Goal: Task Accomplishment & Management: Manage account settings

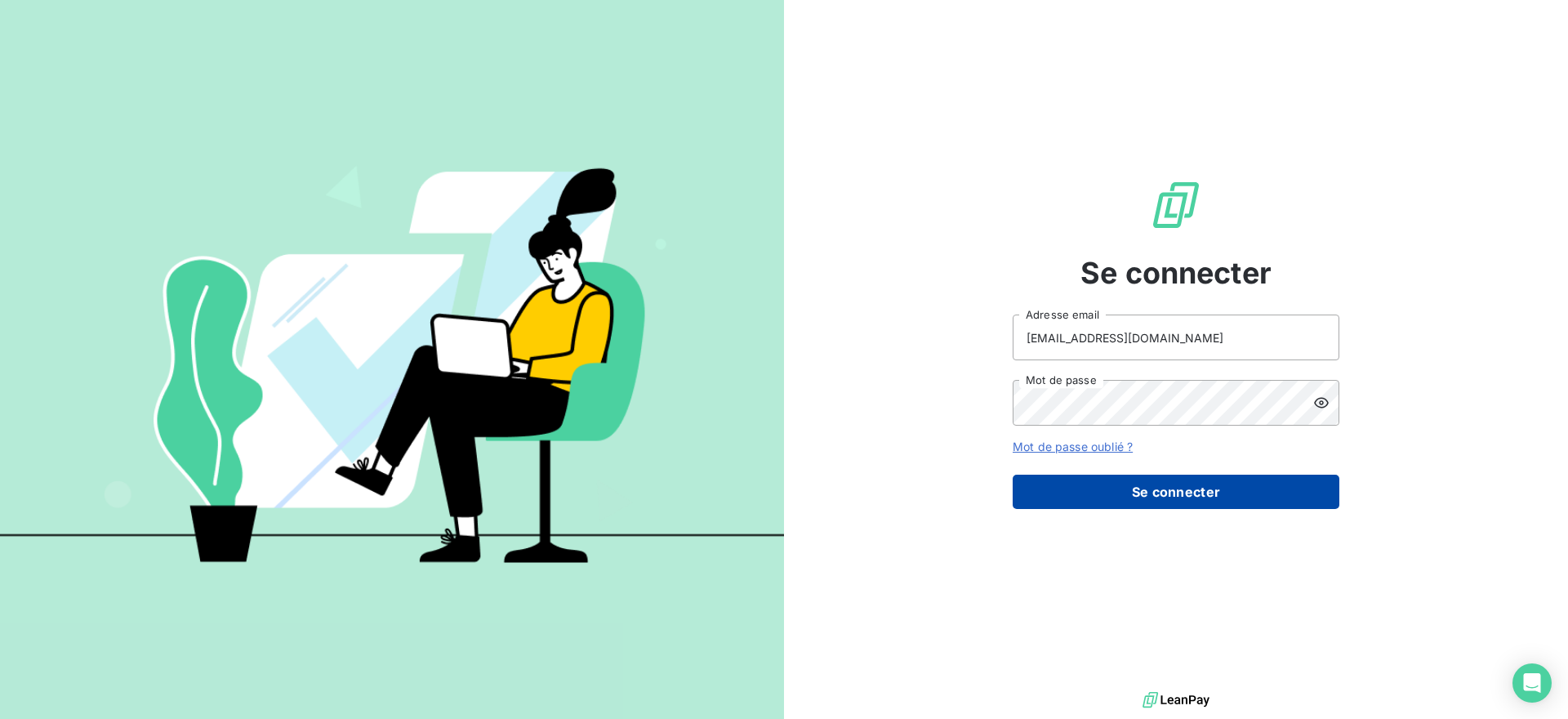
click at [1277, 496] on button "Se connecter" at bounding box center [1176, 491] width 326 height 34
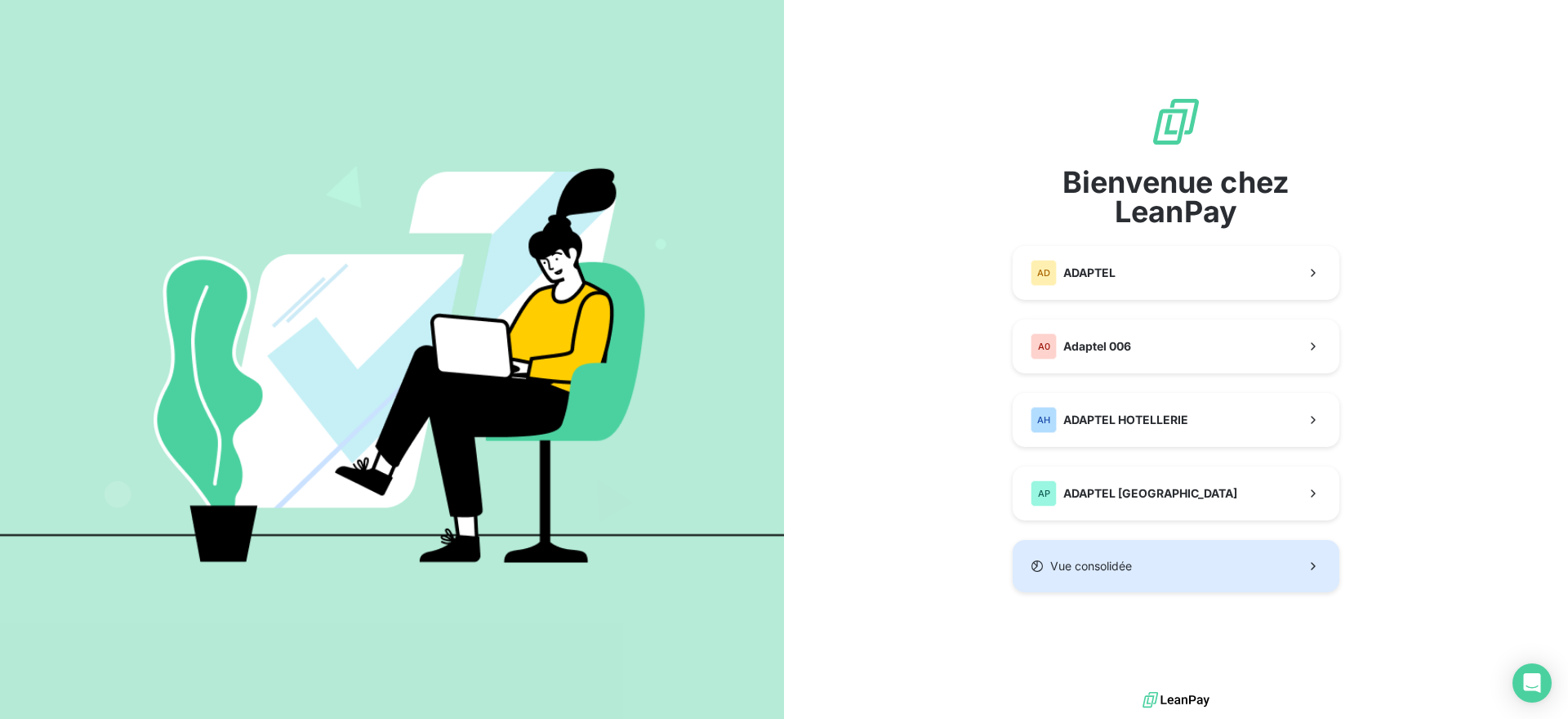
click at [1160, 579] on button "Vue consolidée" at bounding box center [1176, 566] width 326 height 53
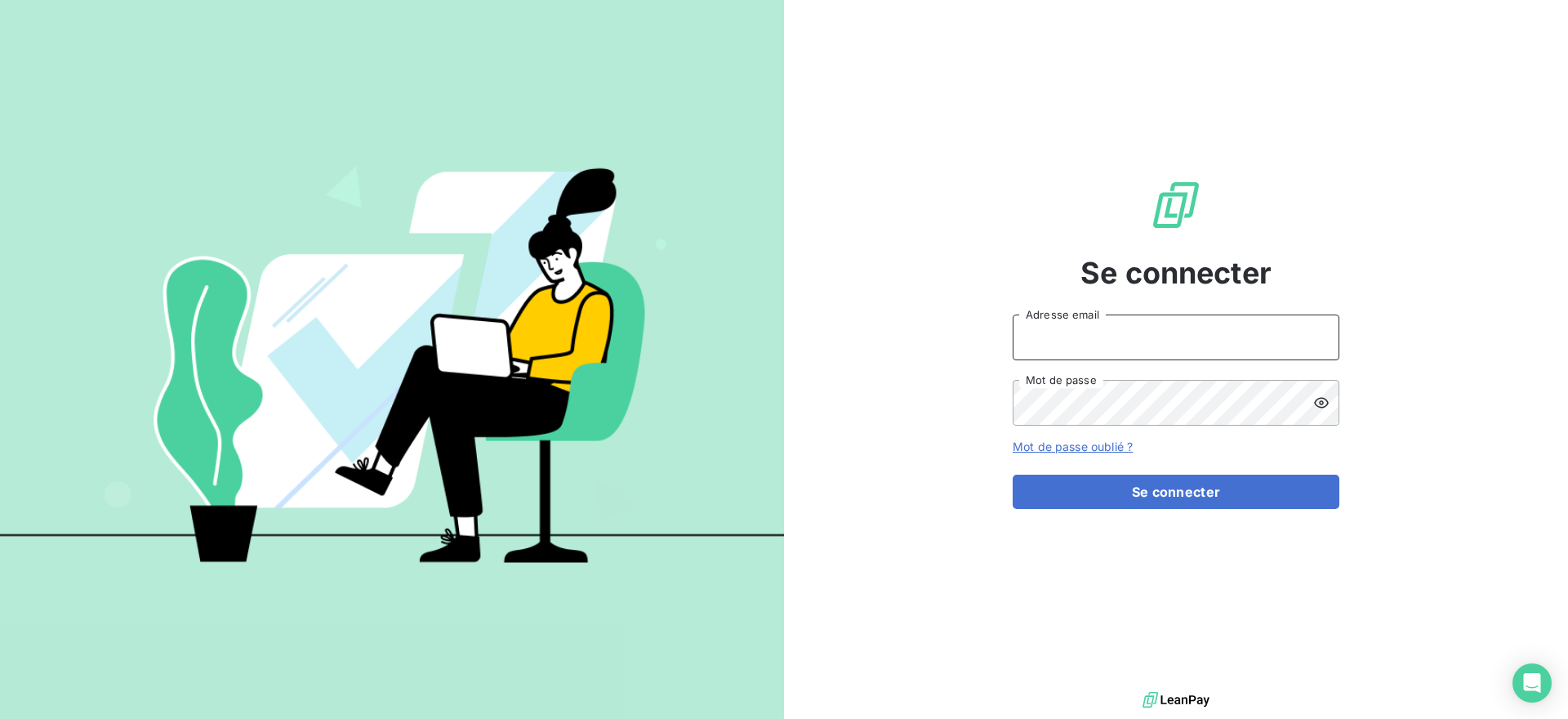
type input "[EMAIL_ADDRESS][DOMAIN_NAME]"
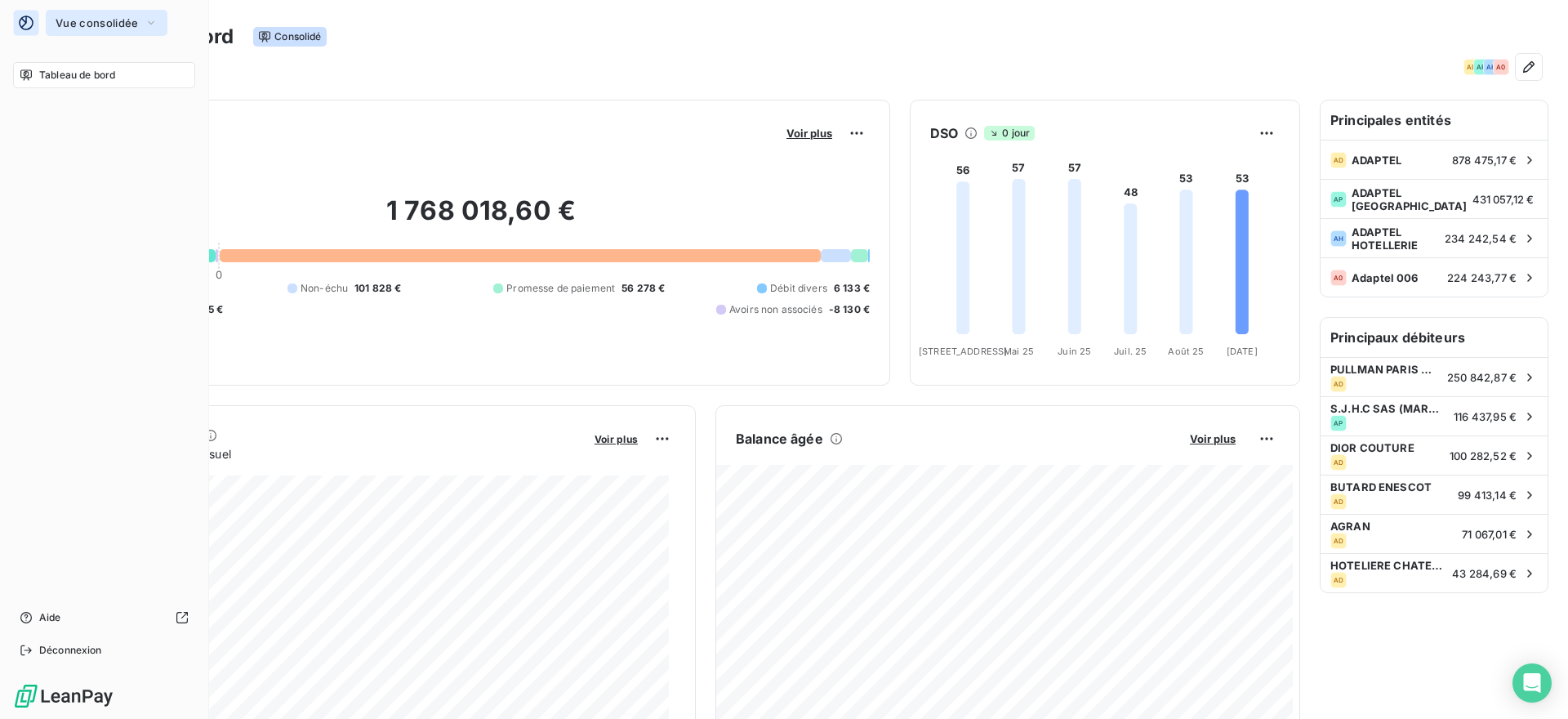
click at [102, 22] on span "Vue consolidée" at bounding box center [97, 23] width 83 height 13
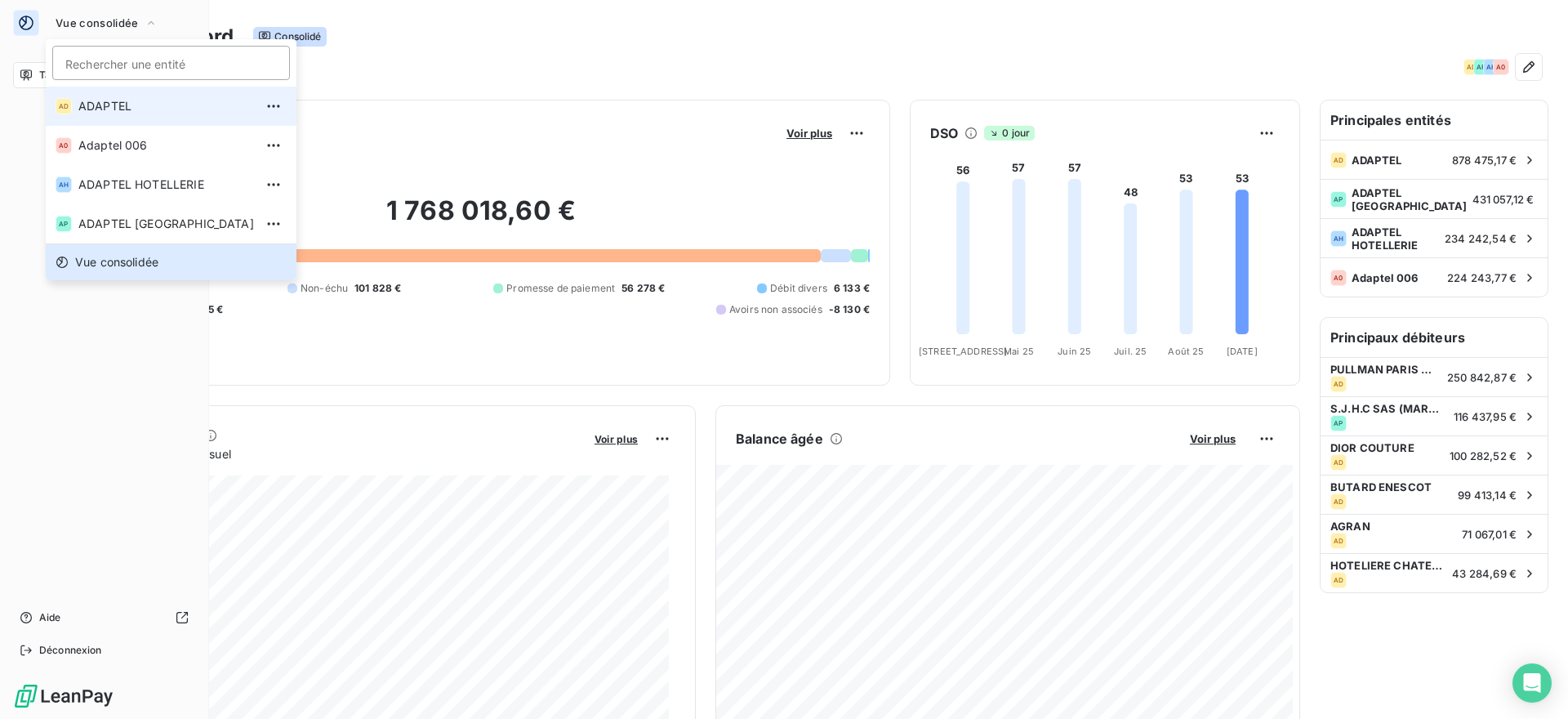
click at [119, 116] on li "AD ADAPTEL" at bounding box center [171, 106] width 250 height 39
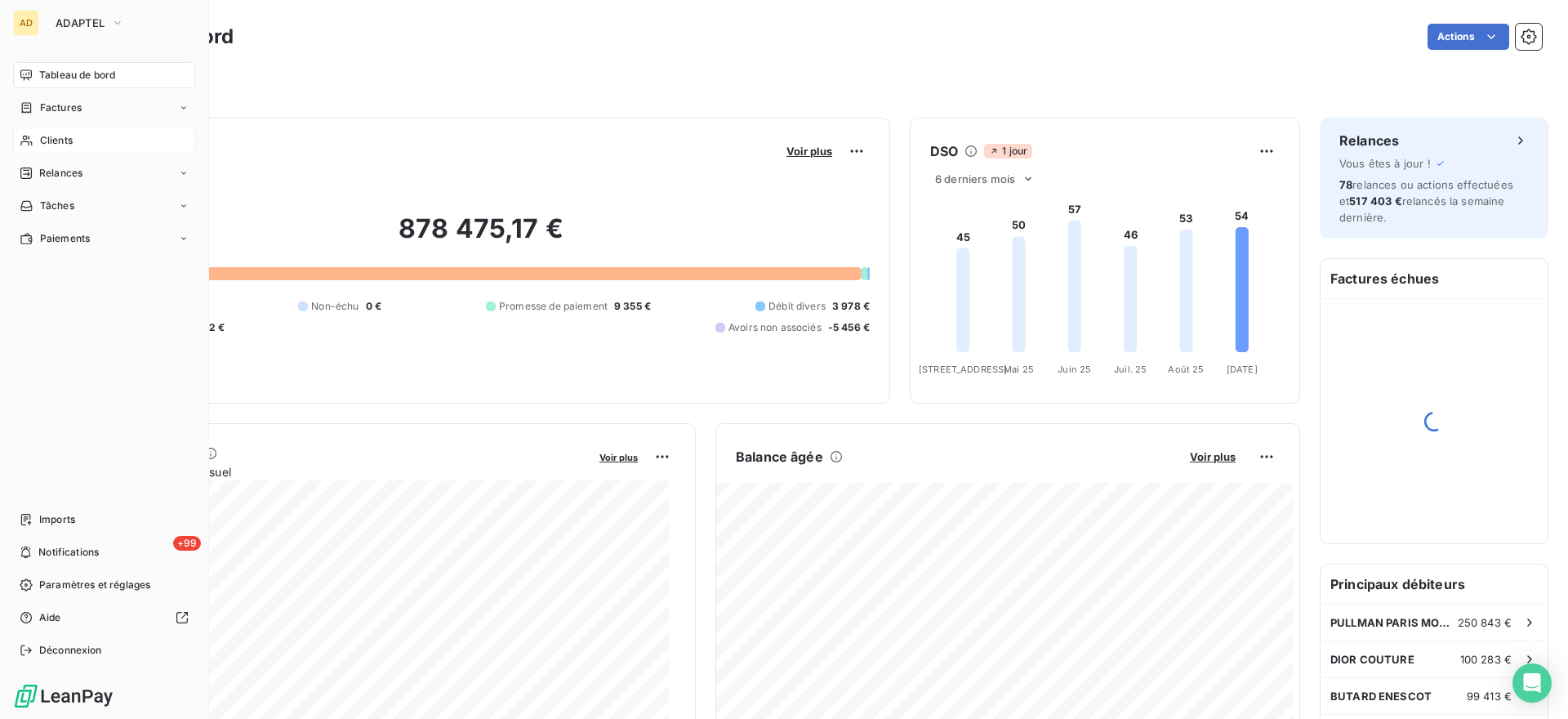
click at [54, 142] on span "Clients" at bounding box center [56, 140] width 33 height 15
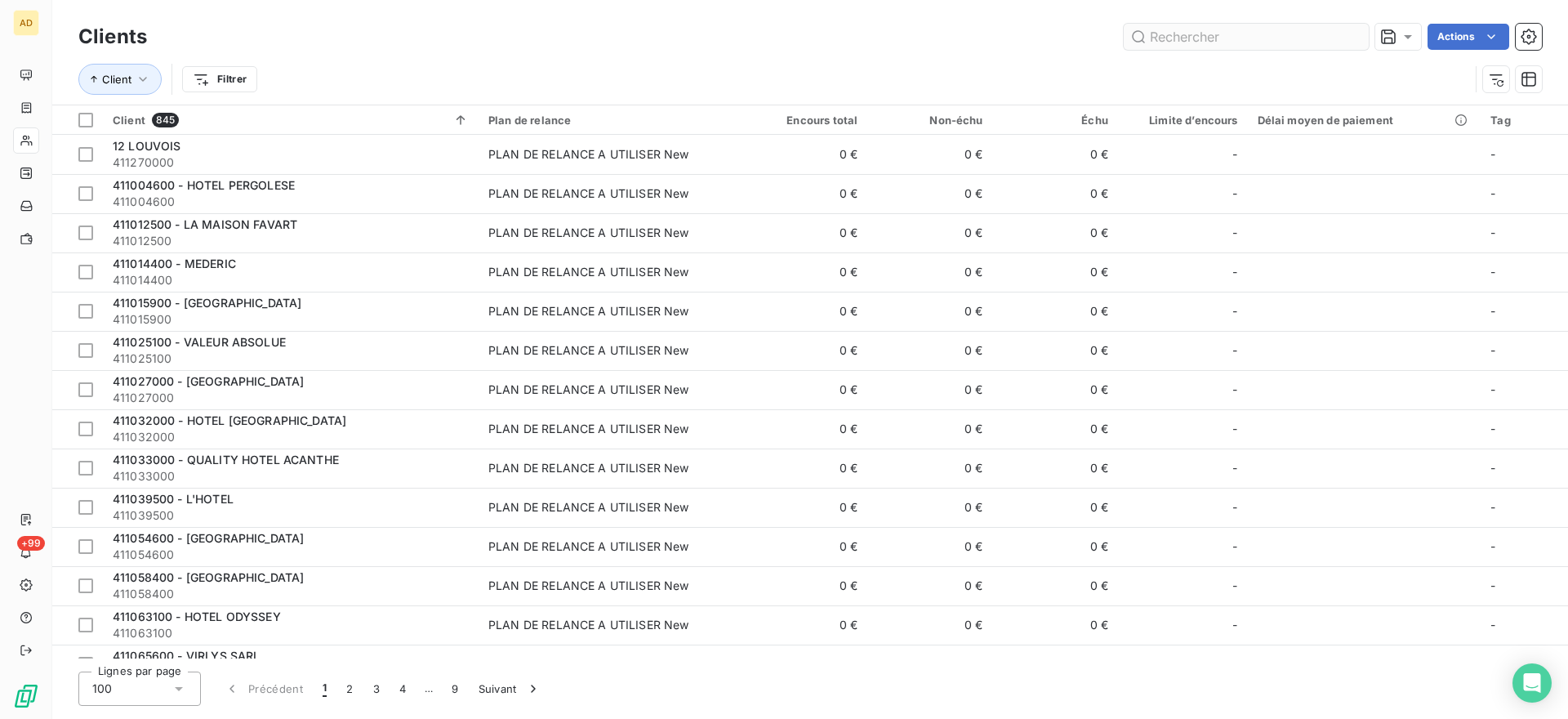
click at [1189, 36] on input "text" at bounding box center [1246, 36] width 245 height 26
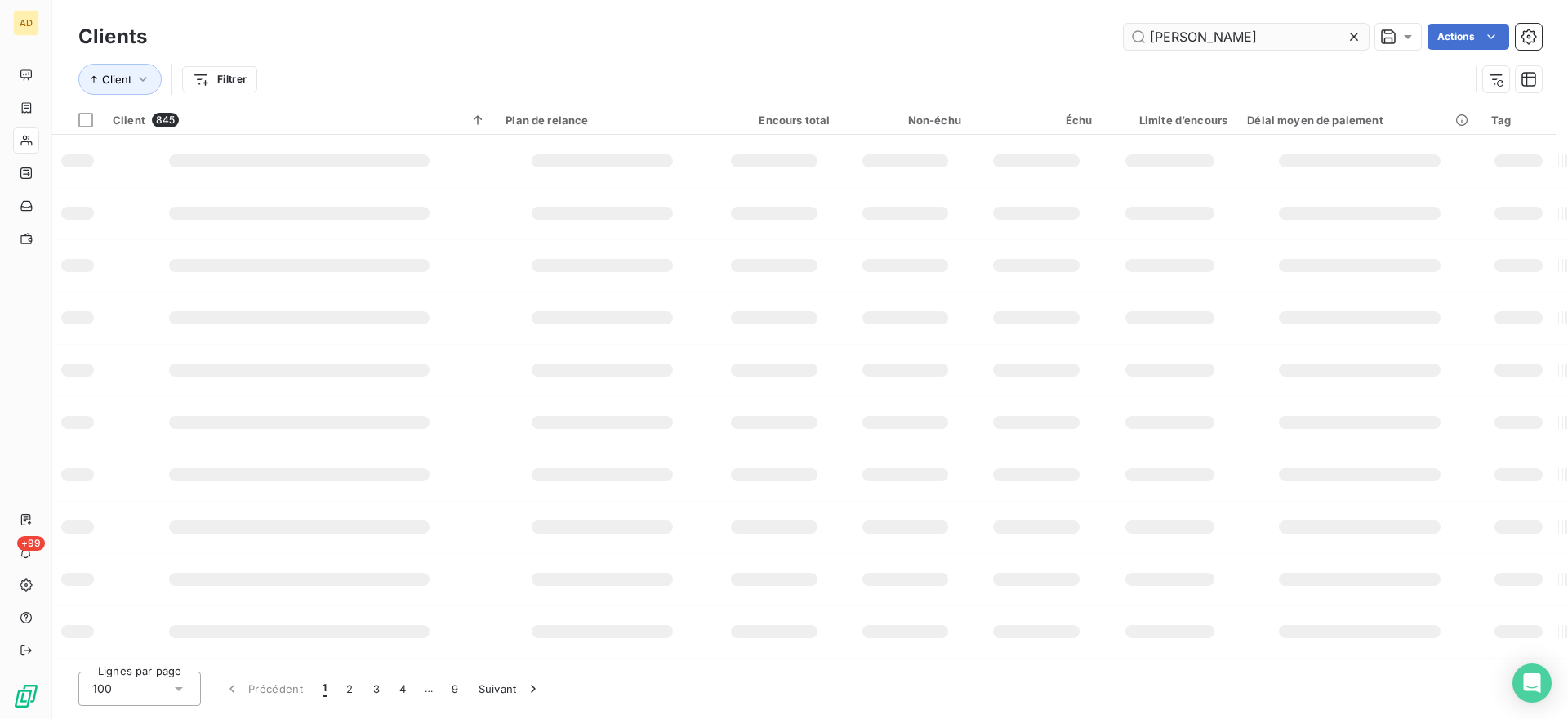
type input "[PERSON_NAME]"
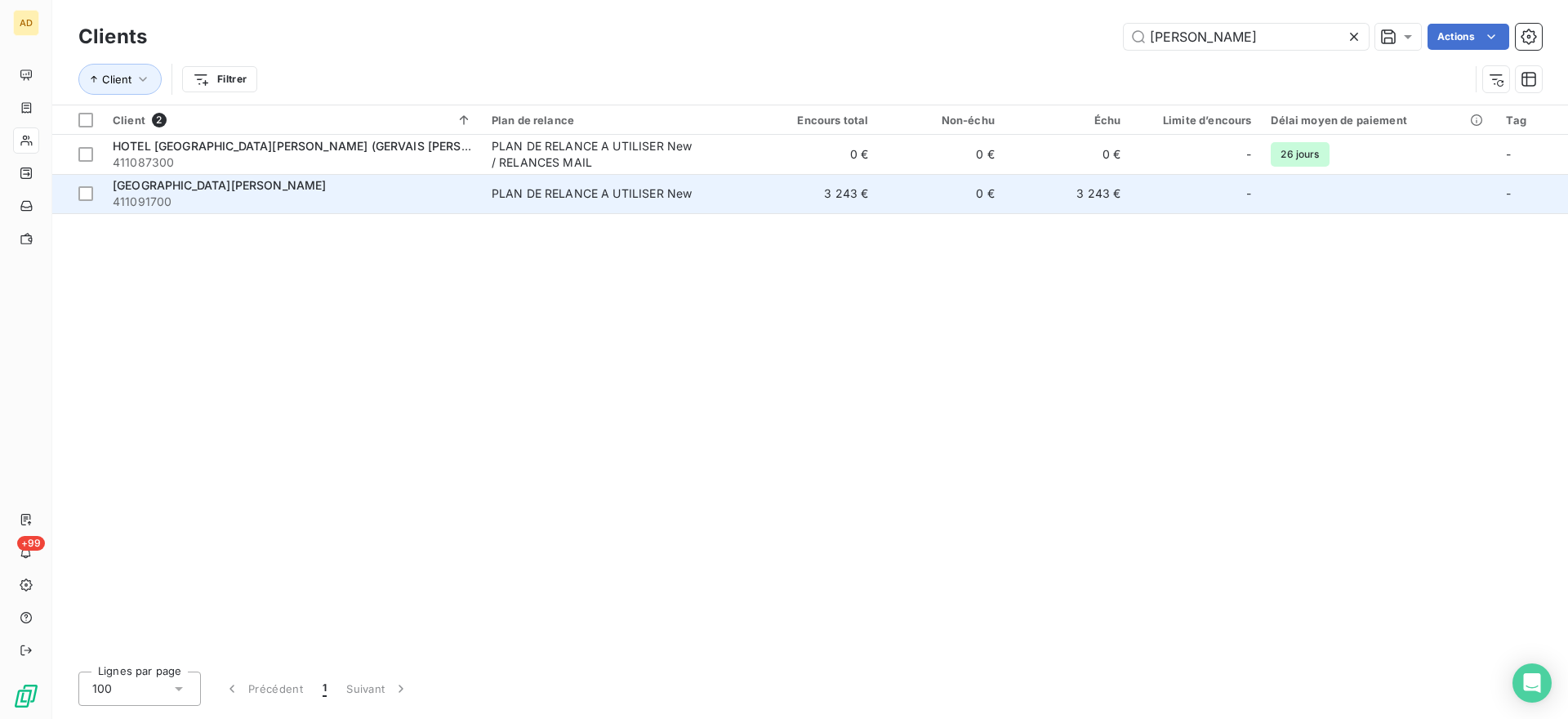
click at [255, 200] on span "411091700" at bounding box center [292, 202] width 359 height 17
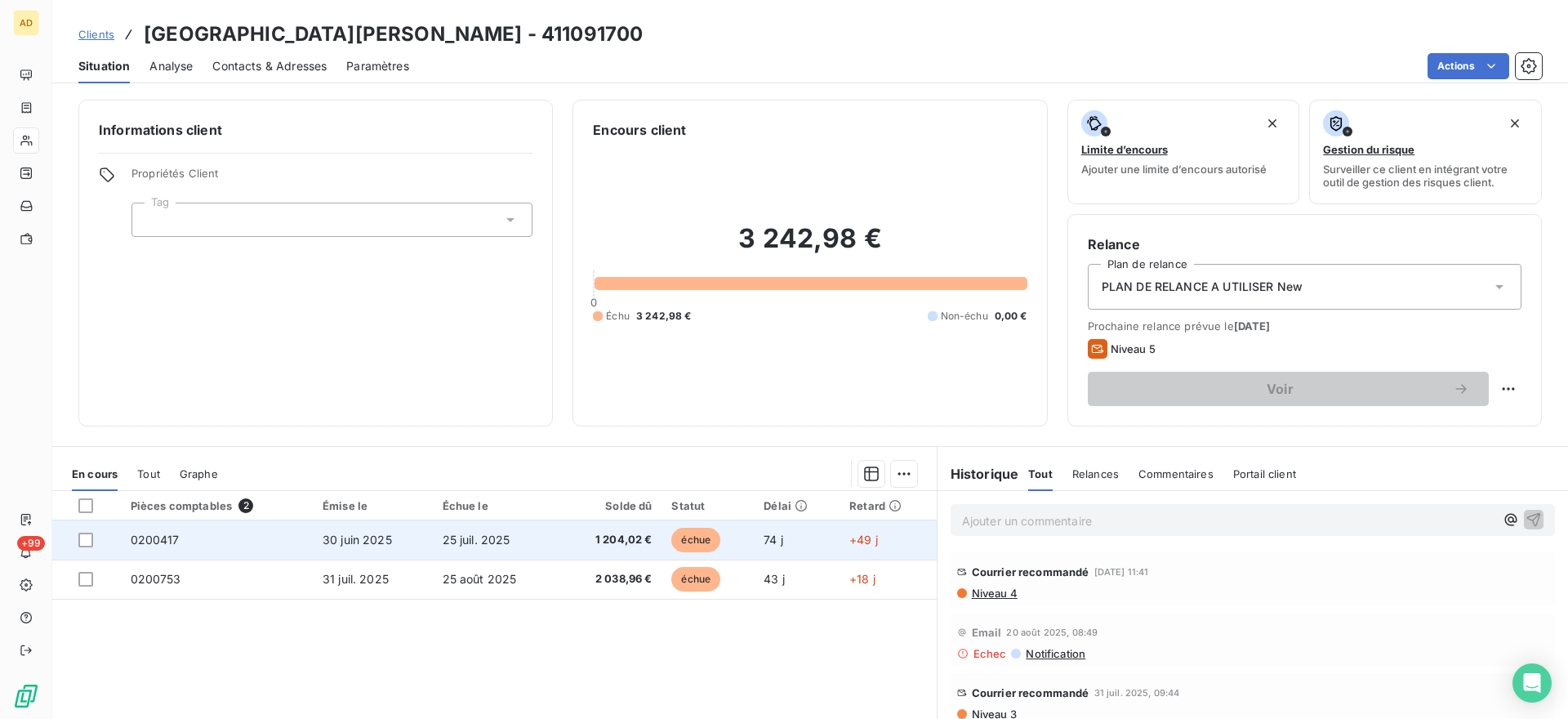
click at [562, 529] on td "1 204,02 €" at bounding box center [609, 539] width 103 height 39
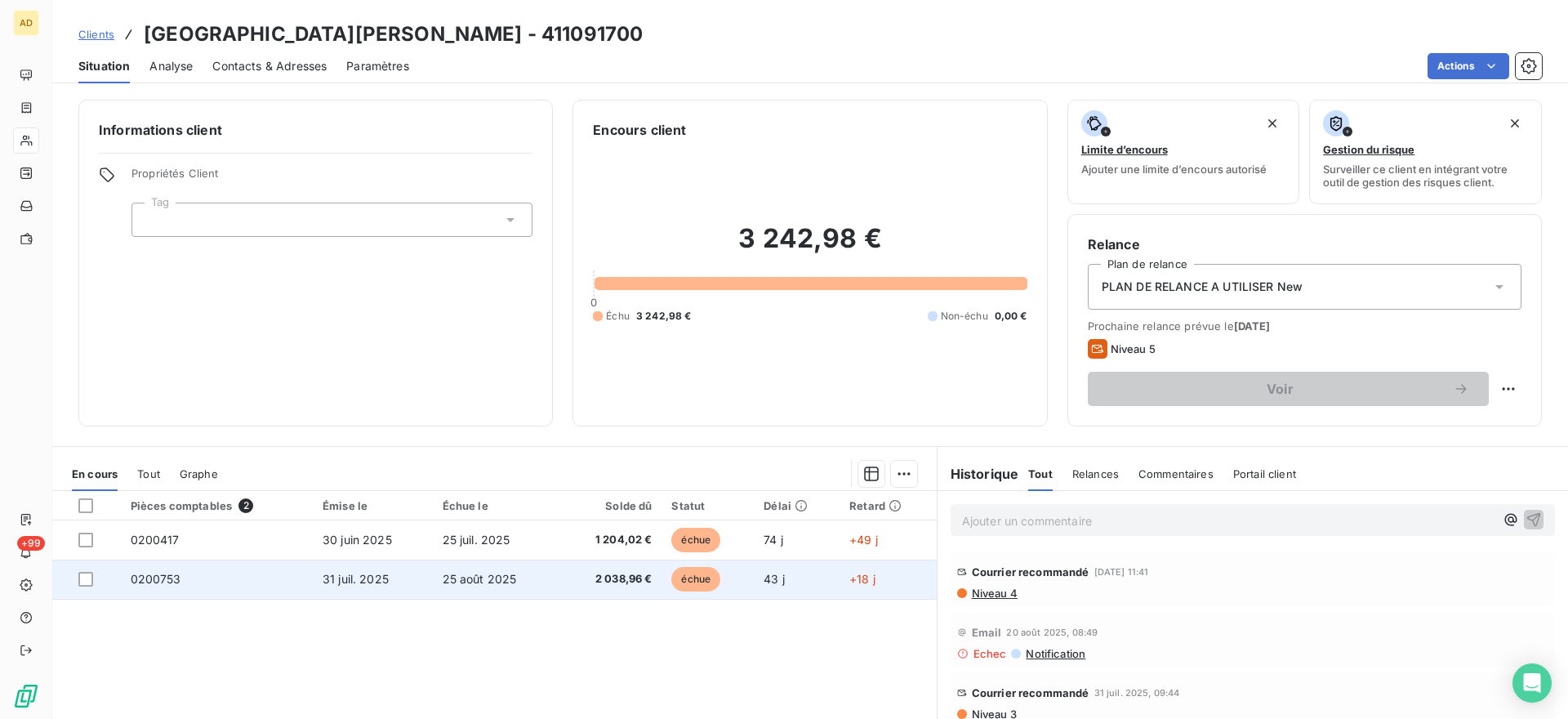
click at [540, 578] on td "25 août 2025" at bounding box center [497, 579] width 127 height 39
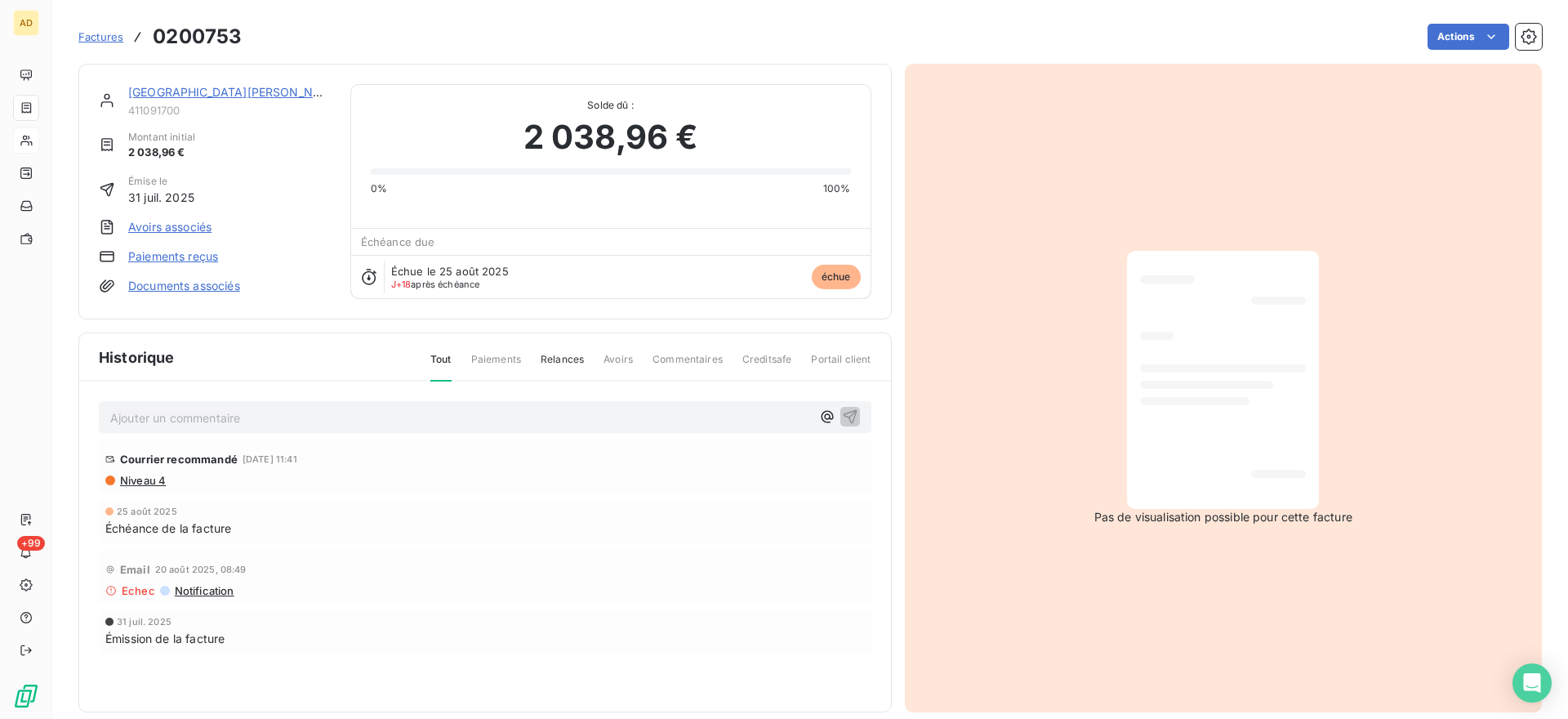
click at [104, 39] on span "Factures" at bounding box center [101, 37] width 45 height 13
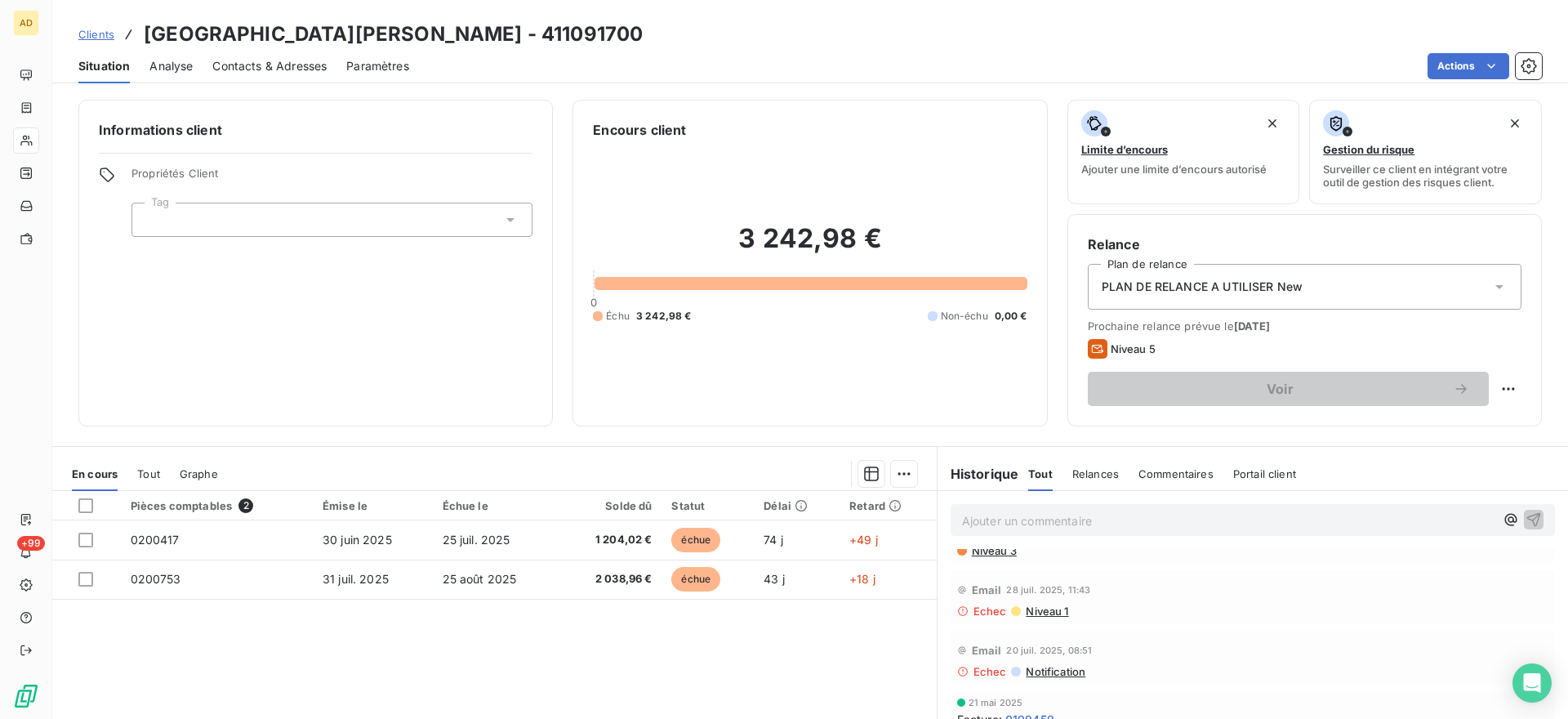
click at [192, 73] on span "Analyse" at bounding box center [171, 66] width 43 height 17
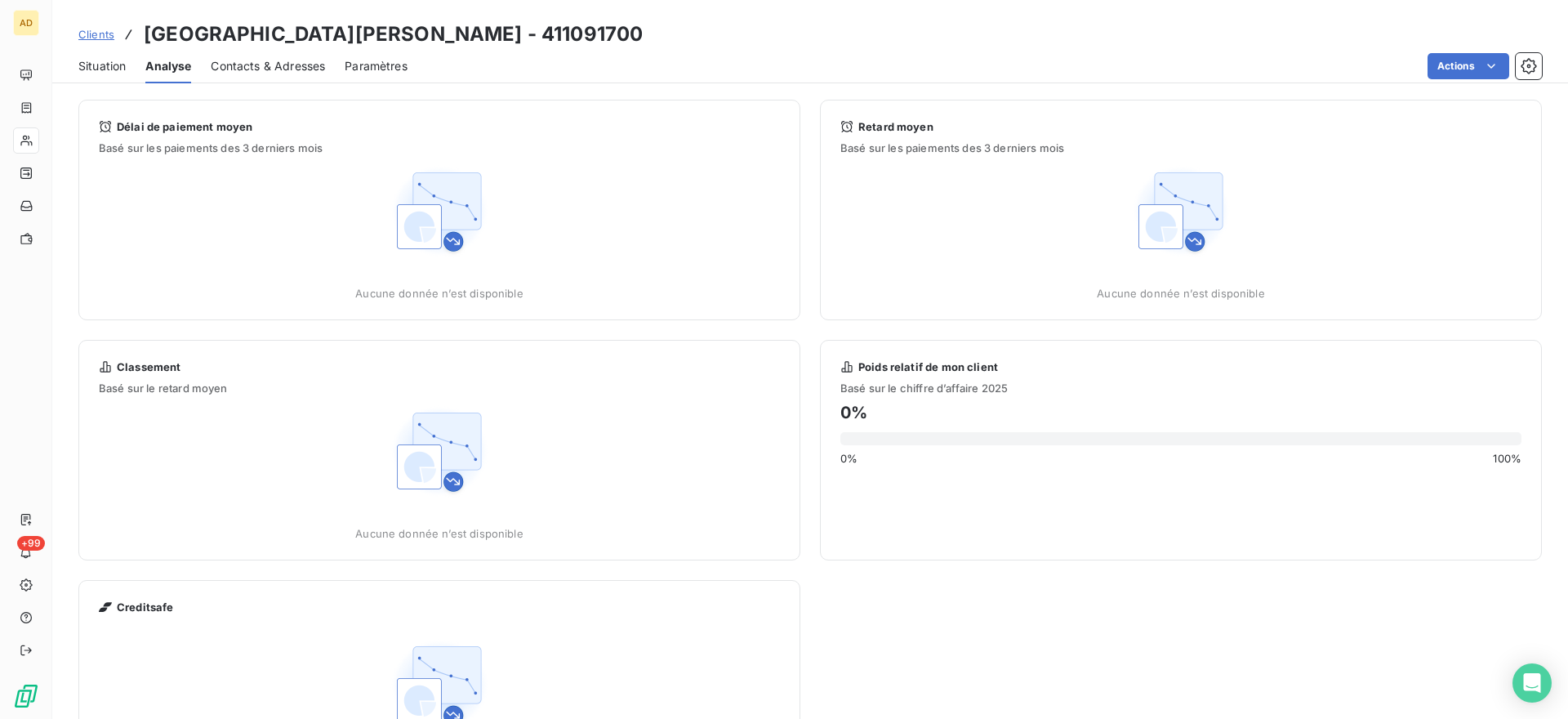
click at [287, 73] on span "Contacts & Adresses" at bounding box center [267, 66] width 114 height 17
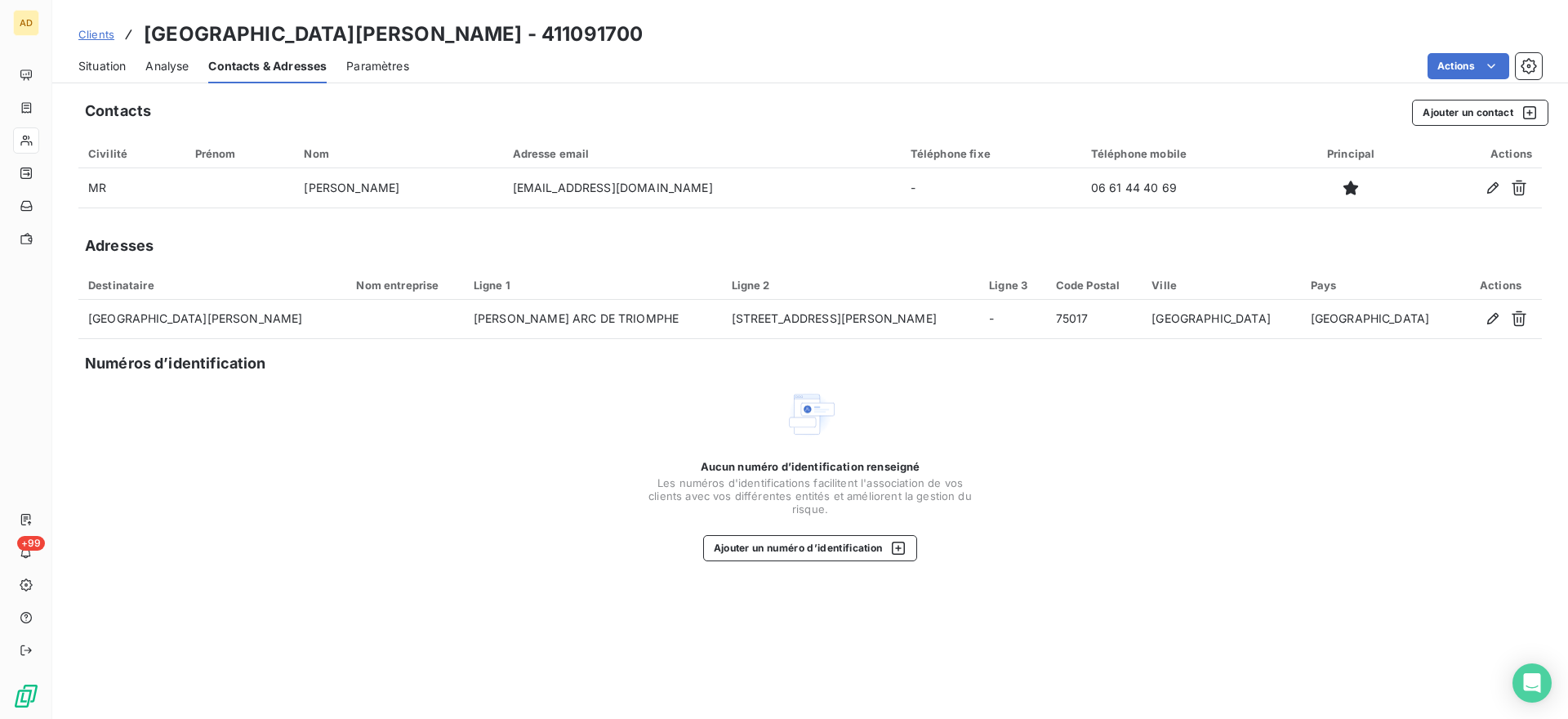
click at [149, 69] on span "Analyse" at bounding box center [167, 66] width 43 height 17
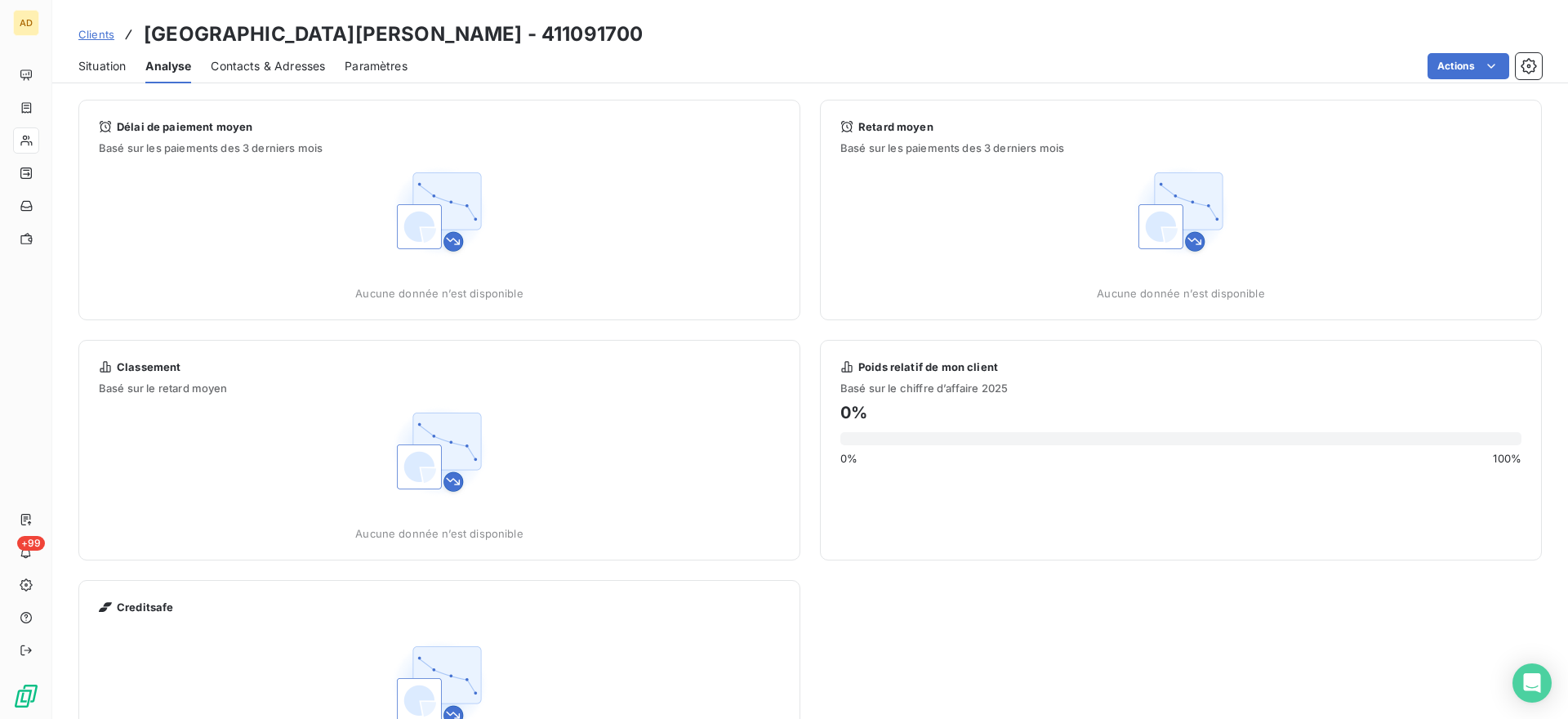
click at [109, 74] on div "Situation" at bounding box center [102, 66] width 48 height 34
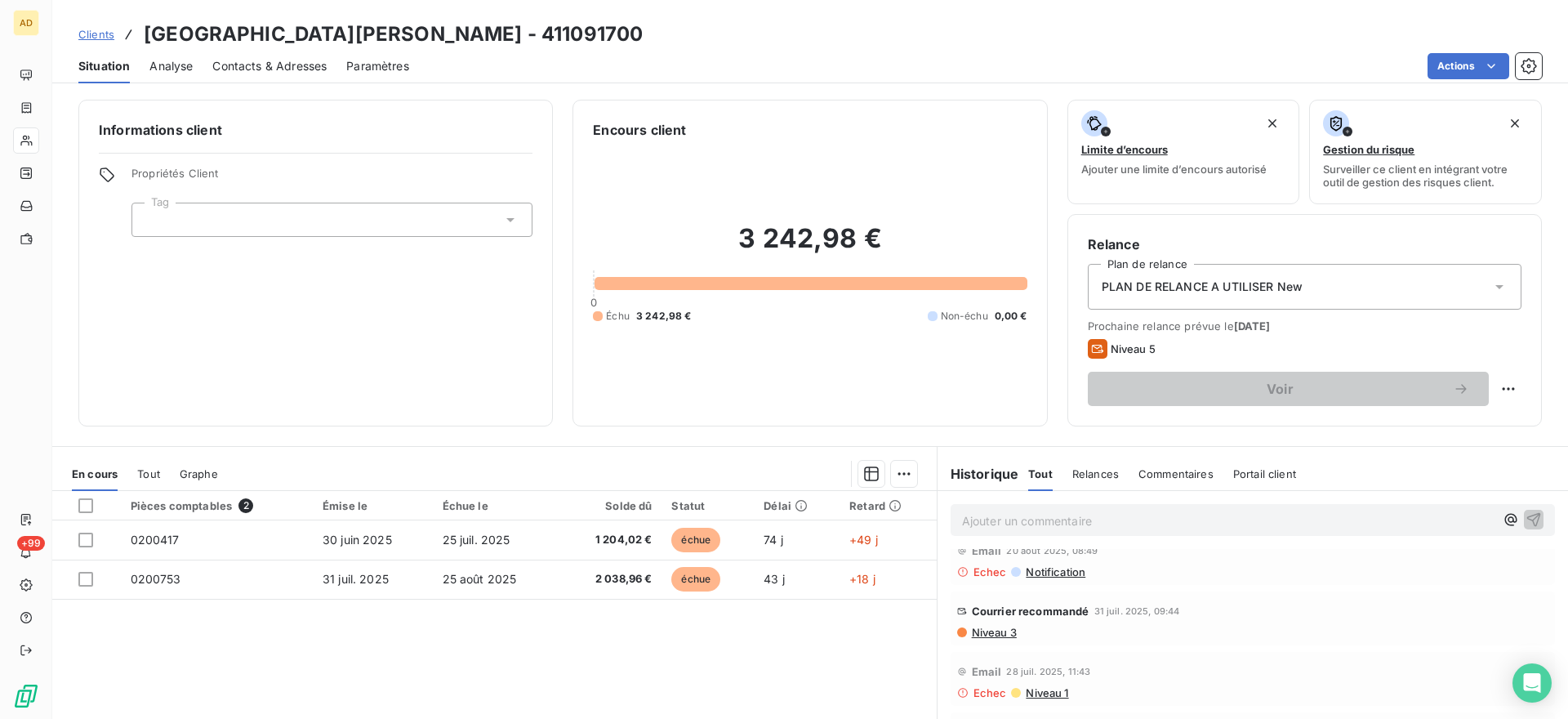
scroll to position [135, 0]
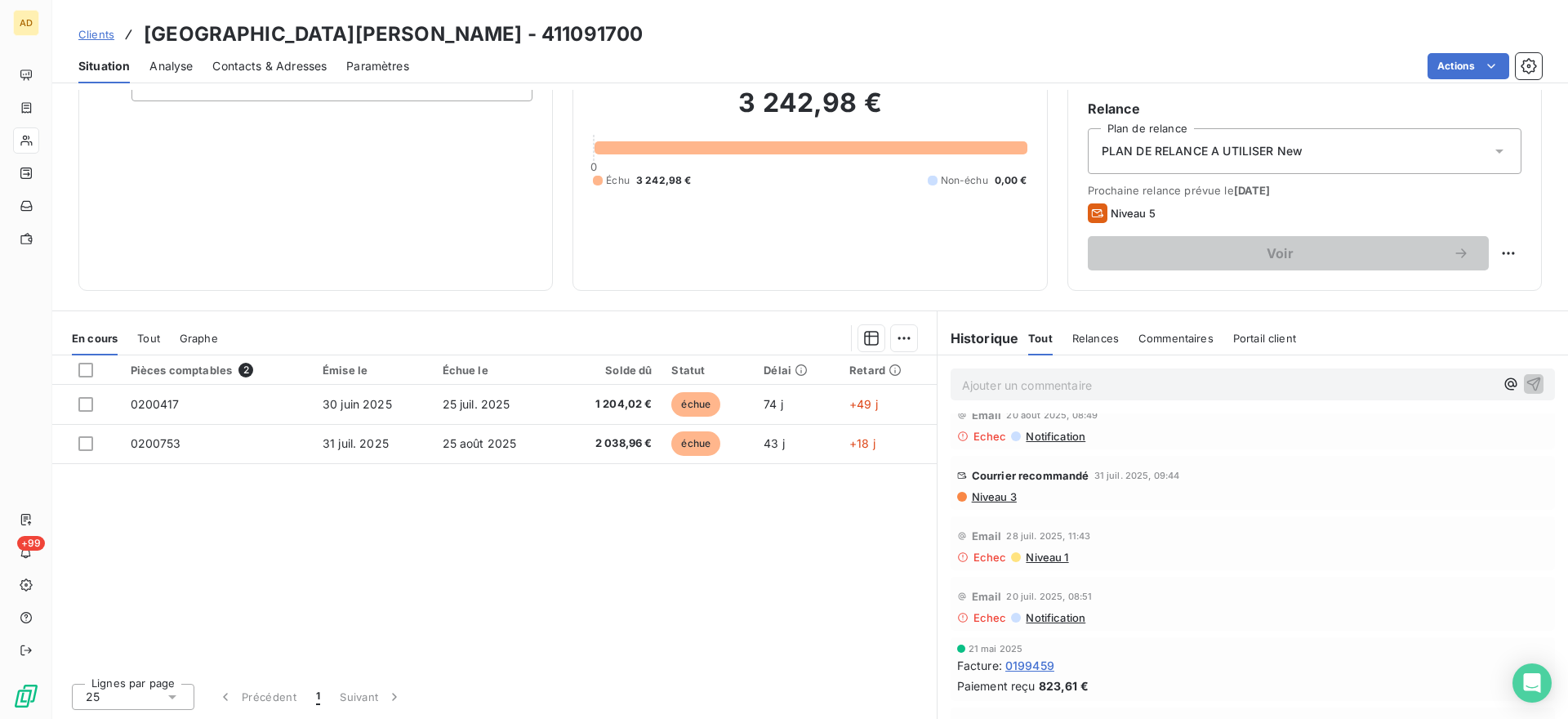
click at [960, 560] on icon at bounding box center [964, 557] width 12 height 12
click at [958, 557] on icon at bounding box center [964, 557] width 12 height 12
drag, startPoint x: 980, startPoint y: 558, endPoint x: 995, endPoint y: 558, distance: 15.0
click at [983, 558] on span "Echec" at bounding box center [990, 557] width 33 height 13
click at [1047, 436] on span "Notification" at bounding box center [1055, 437] width 61 height 13
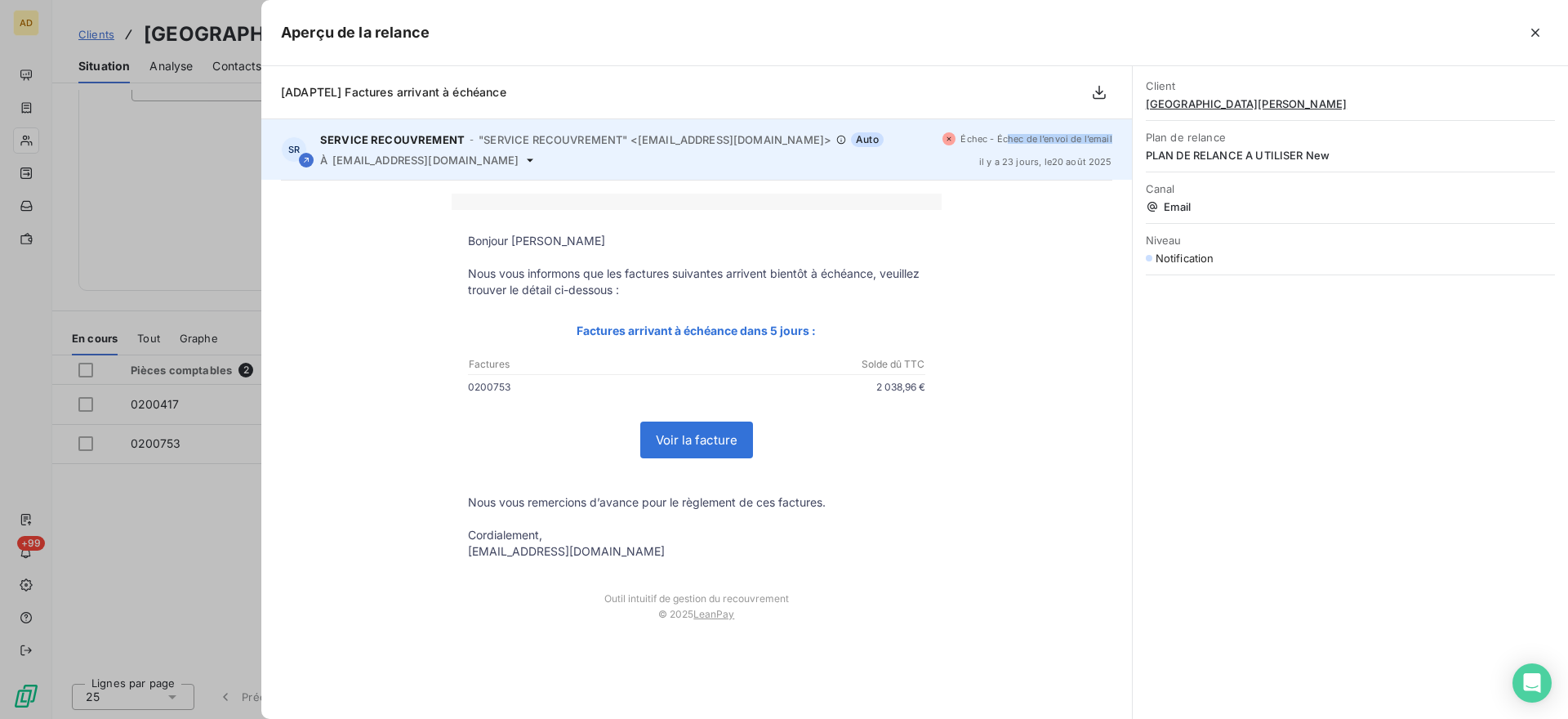
drag, startPoint x: 1006, startPoint y: 136, endPoint x: 1112, endPoint y: 136, distance: 106.0
click at [1112, 136] on div "SR SERVICE RECOUVREMENT - "SERVICE RECOUVREMENT" <[EMAIL_ADDRESS][DOMAIN_NAME]>…" at bounding box center [696, 149] width 871 height 60
click at [1083, 157] on span "il y a 23 jours , le 20 août 2025" at bounding box center [1045, 162] width 133 height 10
click at [1003, 154] on div "Échec - Échec de l’envoi de l’email il y a 23 jours , le 20 août 2025" at bounding box center [1027, 149] width 169 height 34
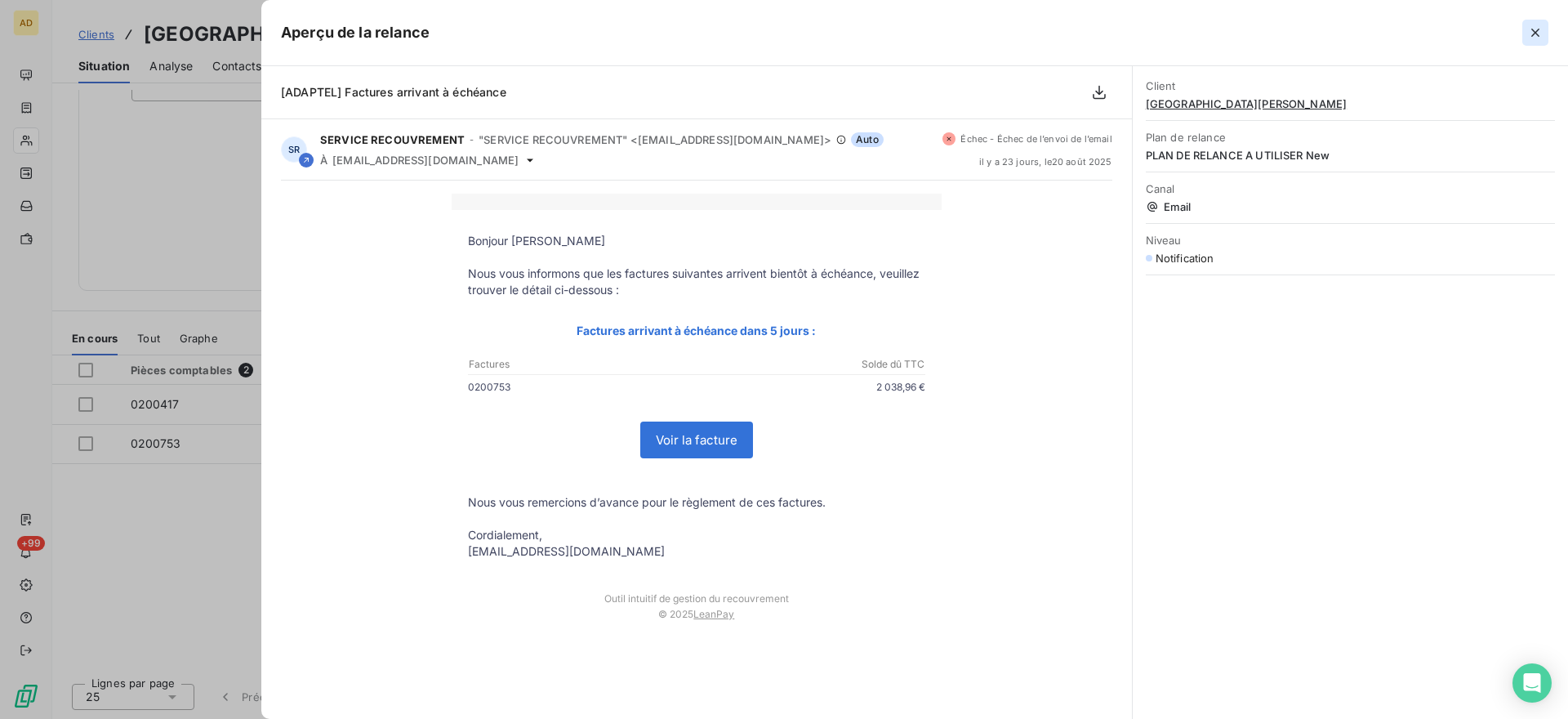
click at [1528, 35] on icon "button" at bounding box center [1535, 33] width 17 height 17
